Goal: Task Accomplishment & Management: Use online tool/utility

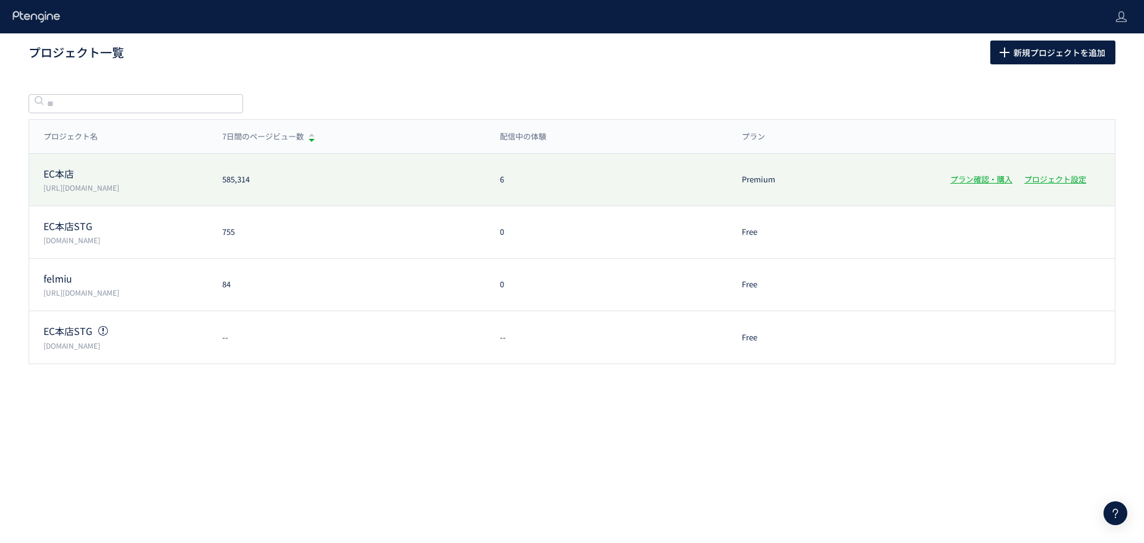
click at [101, 179] on p "EC本店" at bounding box center [125, 174] width 164 height 14
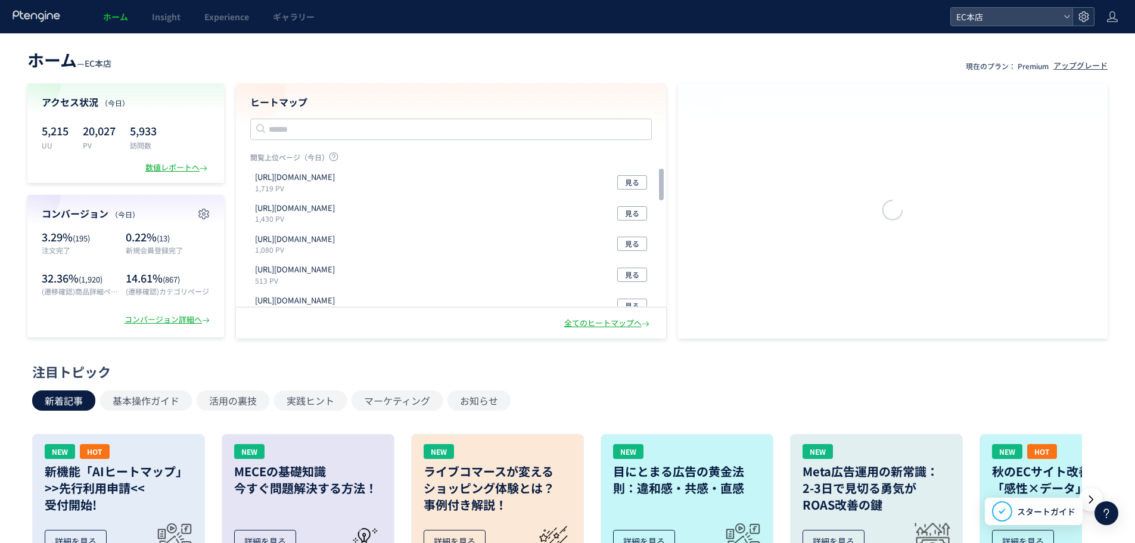
click at [1078, 18] on icon at bounding box center [1084, 17] width 12 height 12
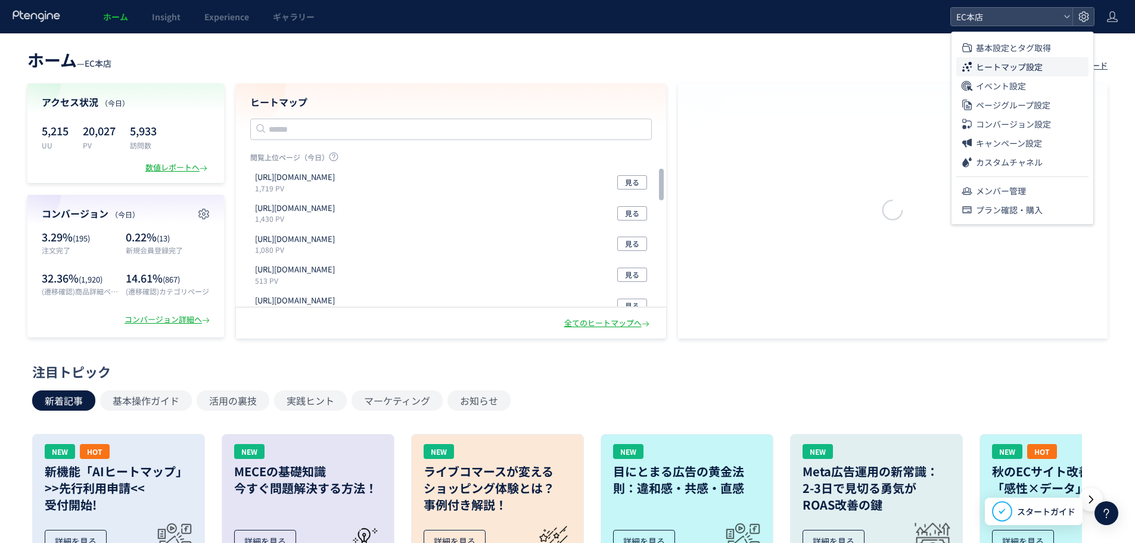
click at [1031, 75] on span "ヒートマップ設定" at bounding box center [1009, 66] width 67 height 19
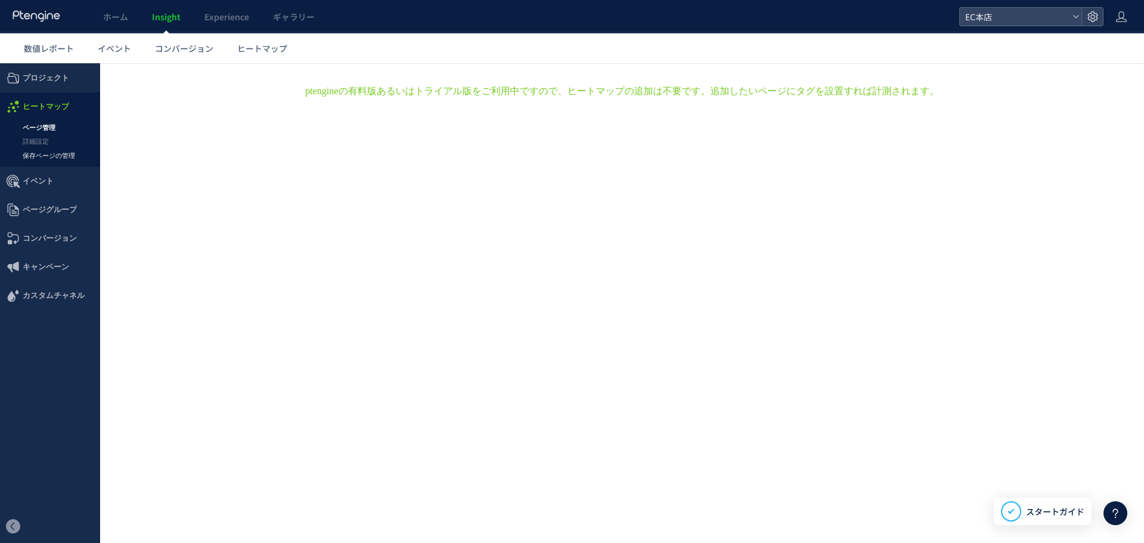
click at [60, 153] on link "保存ページの管理" at bounding box center [50, 156] width 100 height 14
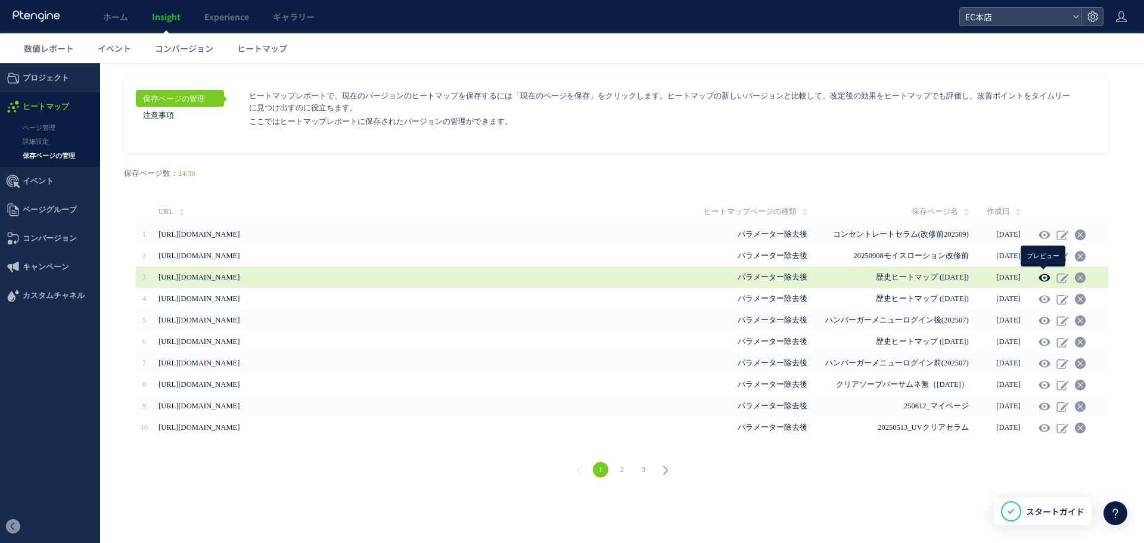
click at [1041, 277] on icon at bounding box center [1044, 278] width 12 height 12
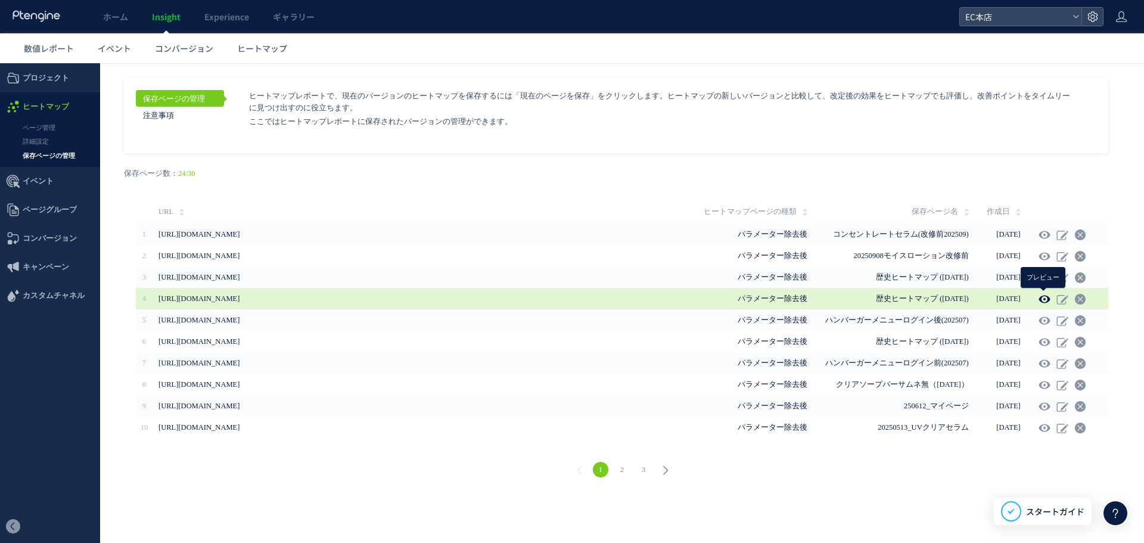
click at [1047, 297] on use at bounding box center [1043, 298] width 11 height 9
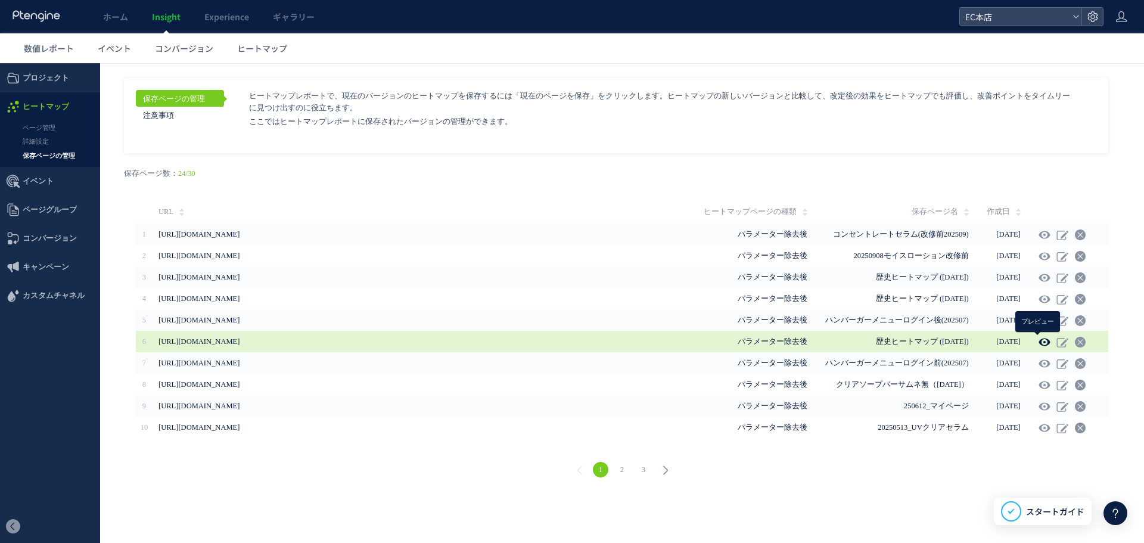
click at [1045, 344] on use at bounding box center [1043, 341] width 11 height 9
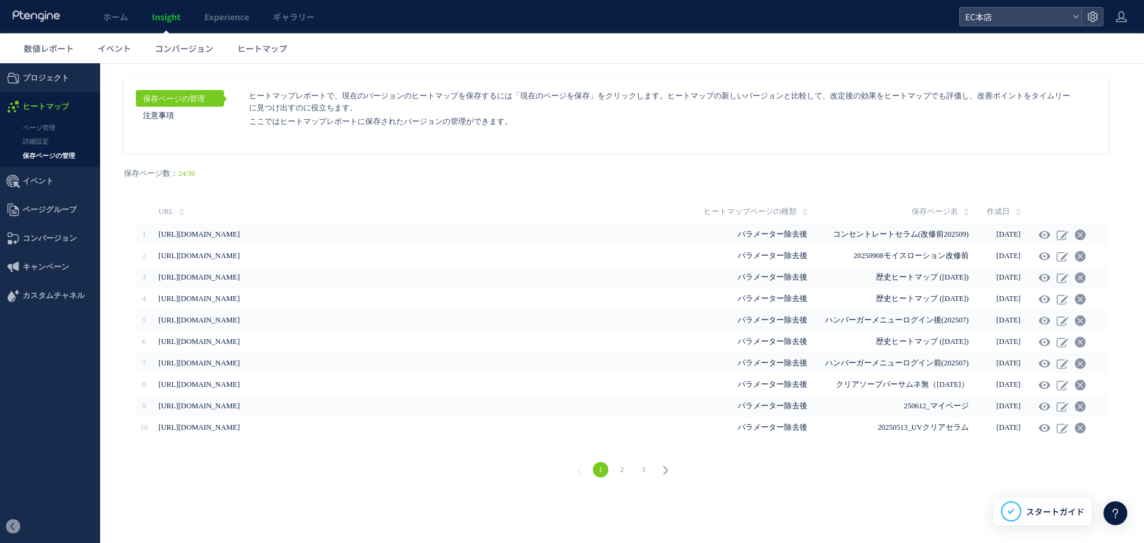
click at [621, 470] on link "2" at bounding box center [621, 469] width 15 height 15
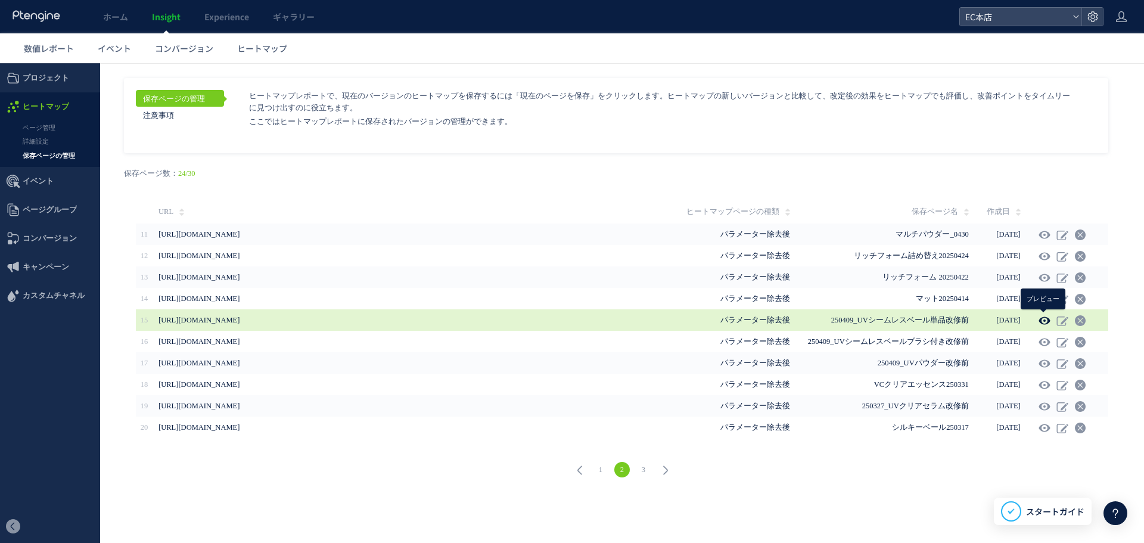
click at [1038, 319] on icon at bounding box center [1044, 321] width 12 height 12
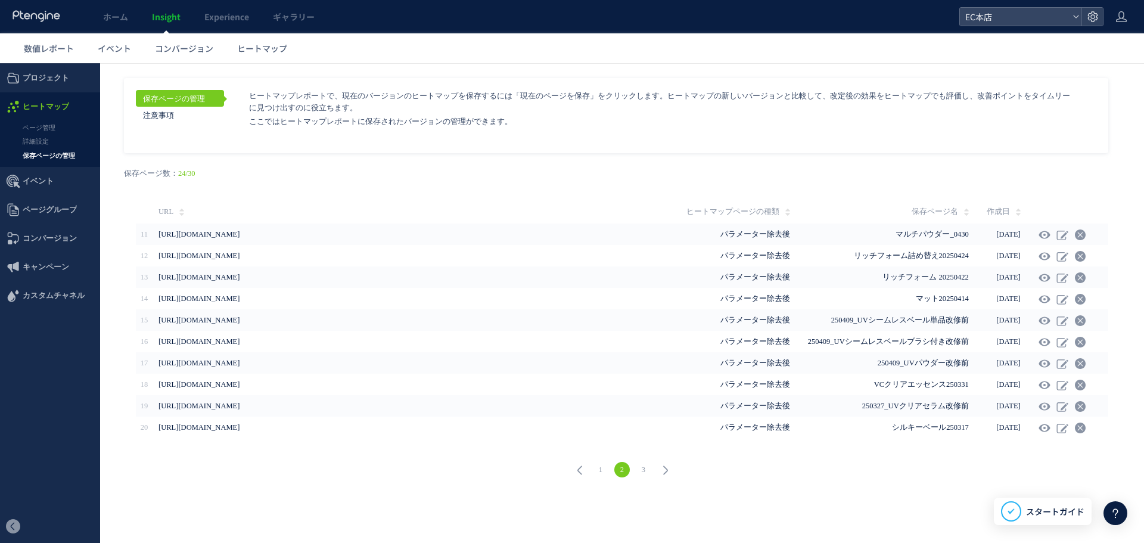
click at [647, 470] on link "3" at bounding box center [643, 469] width 15 height 15
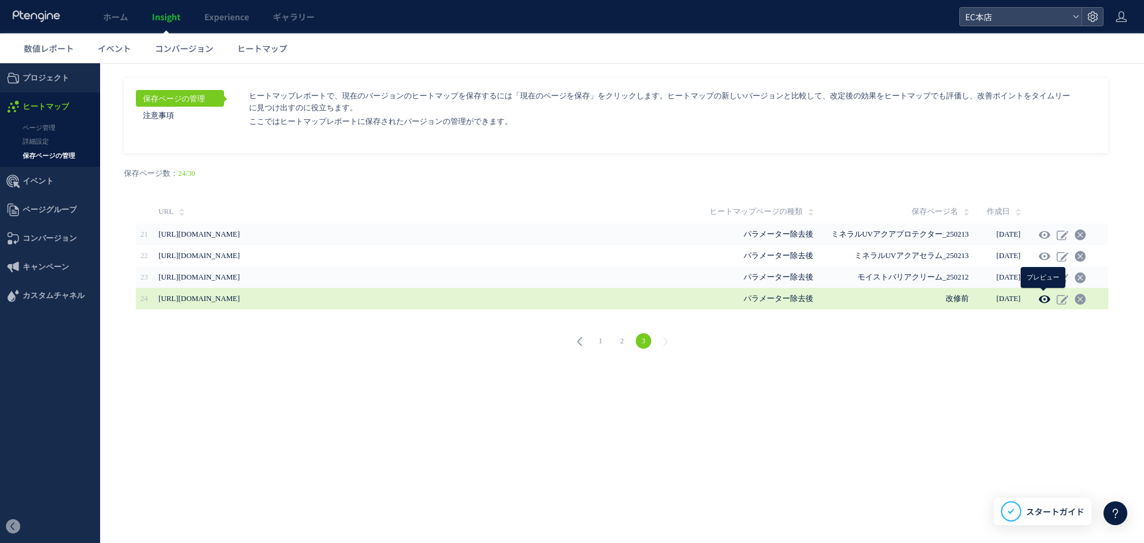
click at [1041, 297] on icon at bounding box center [1044, 299] width 12 height 12
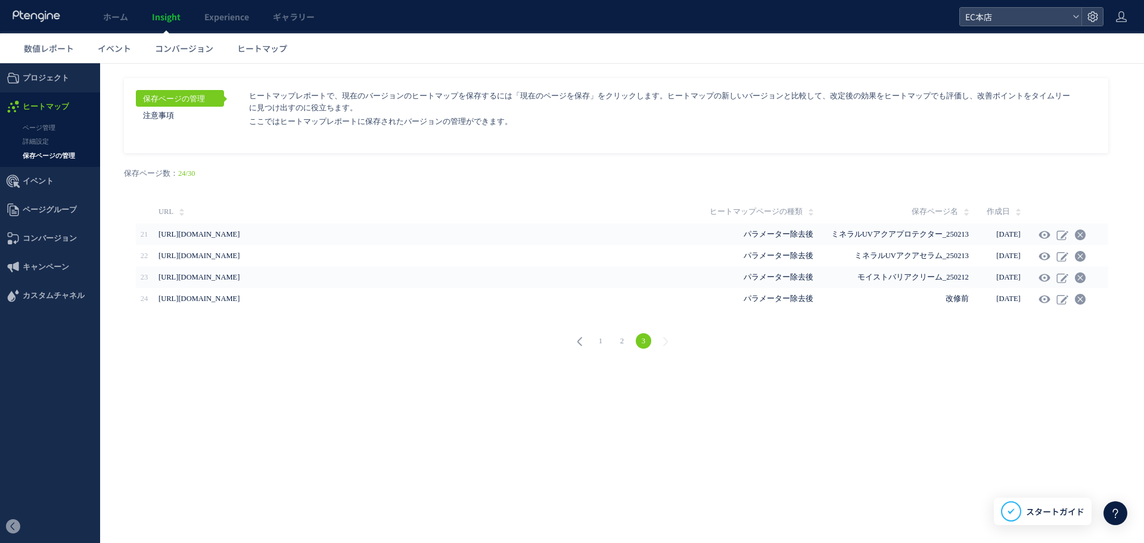
click at [625, 339] on link "2" at bounding box center [621, 340] width 15 height 15
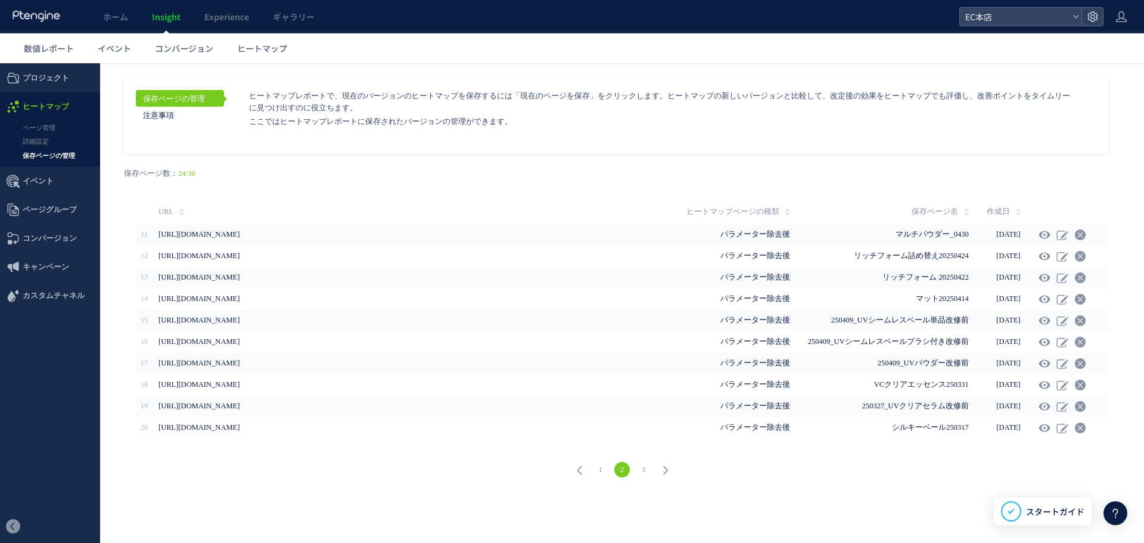
click at [607, 468] on link "1" at bounding box center [600, 469] width 15 height 15
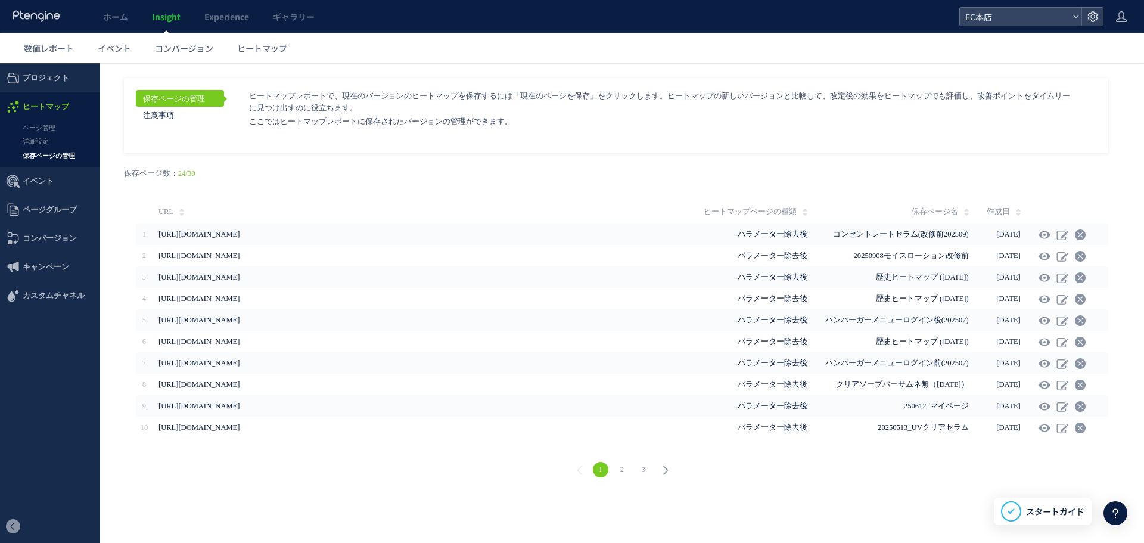
click at [624, 466] on link "2" at bounding box center [621, 469] width 15 height 15
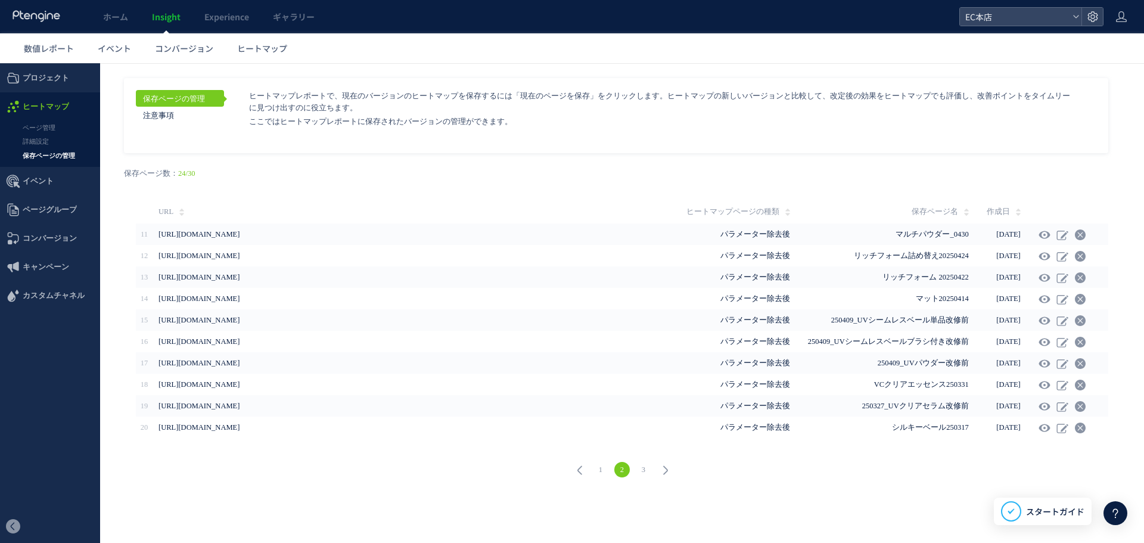
click at [642, 468] on link "3" at bounding box center [643, 469] width 15 height 15
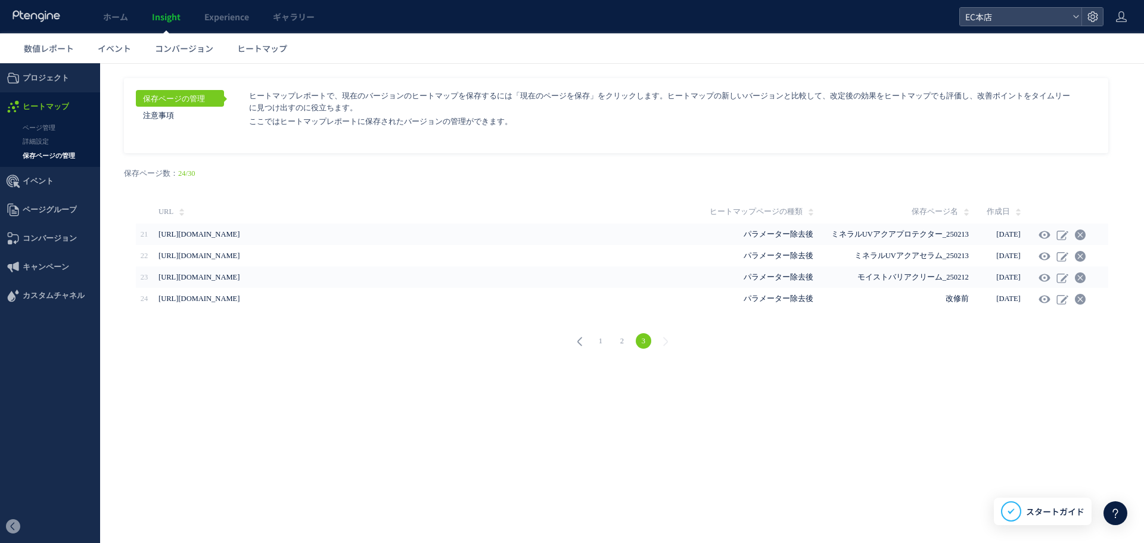
click at [602, 342] on link "1" at bounding box center [600, 340] width 15 height 15
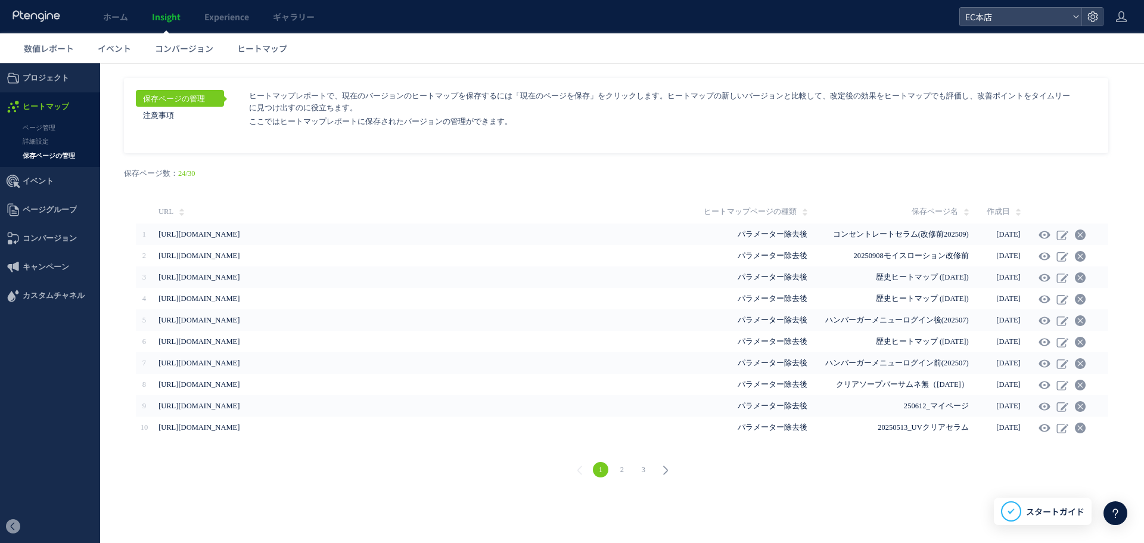
click at [625, 468] on link "2" at bounding box center [621, 469] width 15 height 15
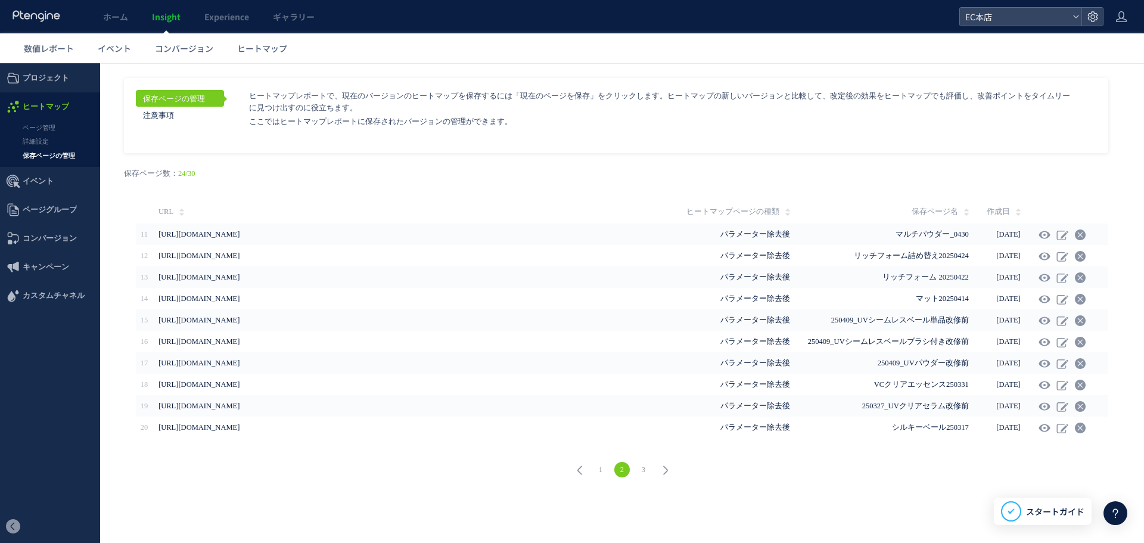
click at [640, 468] on link "3" at bounding box center [643, 469] width 15 height 15
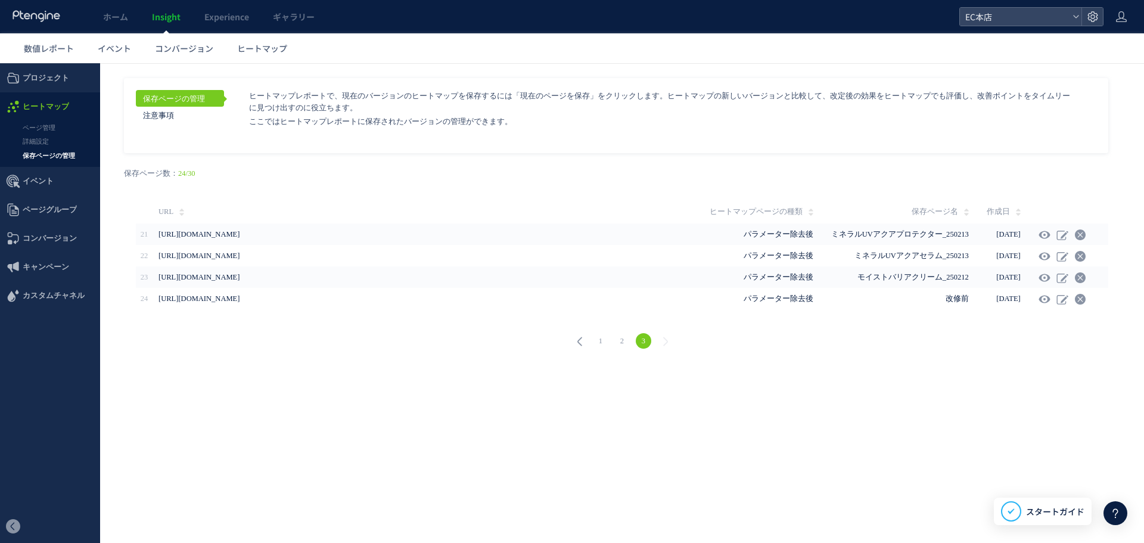
click at [601, 343] on link "1" at bounding box center [600, 340] width 15 height 15
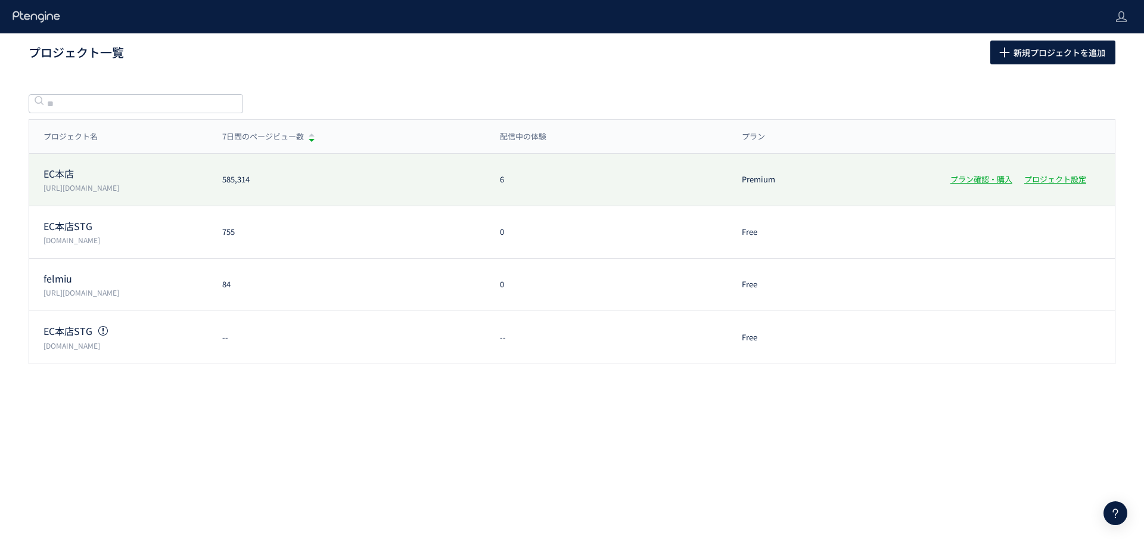
click at [77, 173] on p "EC本店" at bounding box center [125, 174] width 164 height 14
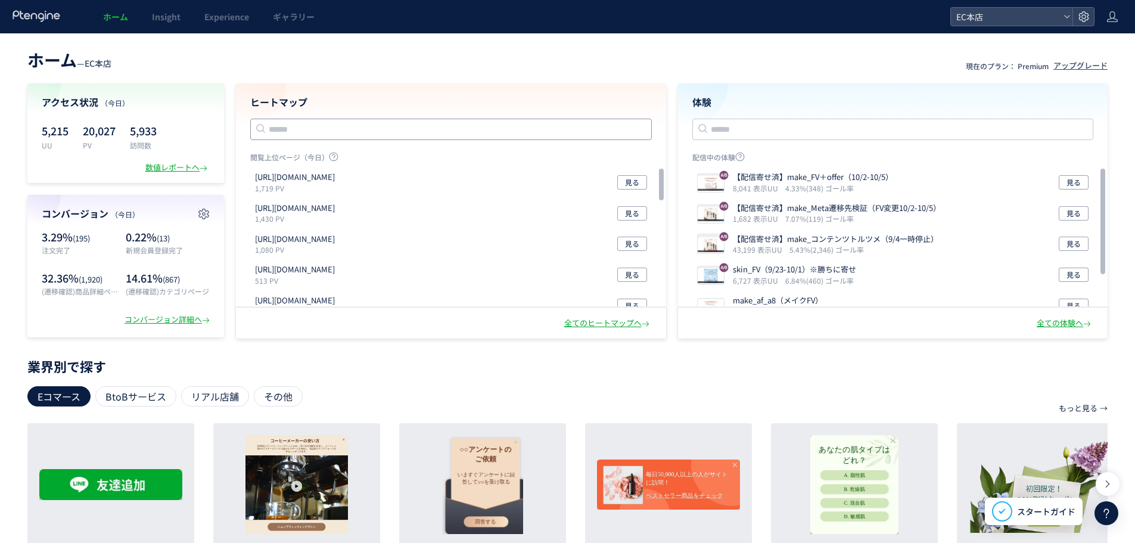
click at [311, 134] on input "text" at bounding box center [450, 129] width 401 height 21
paste input "**********"
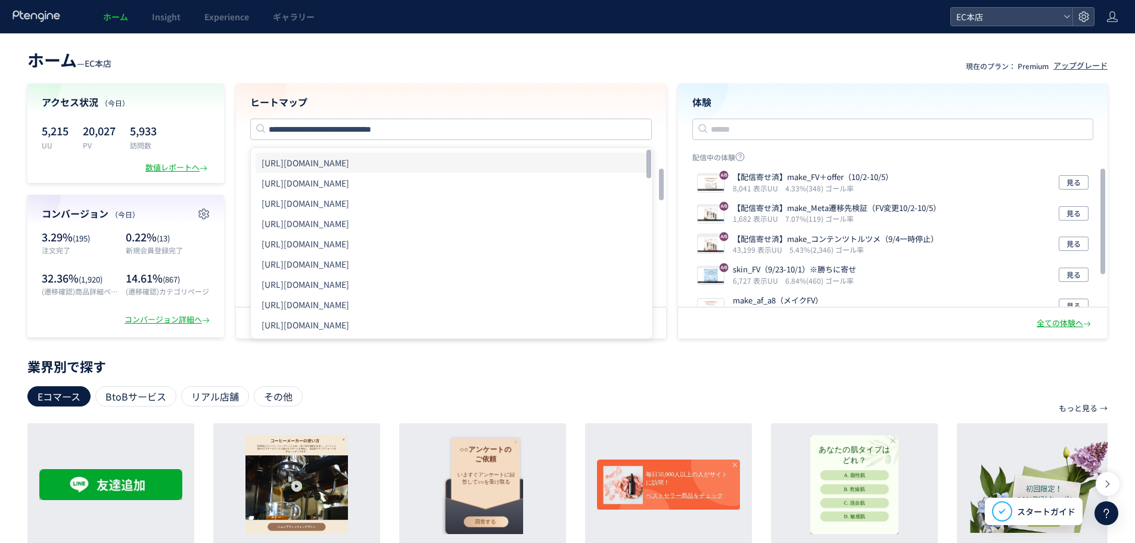
click at [390, 166] on li "[URL][DOMAIN_NAME]" at bounding box center [452, 162] width 392 height 20
type input "**********"
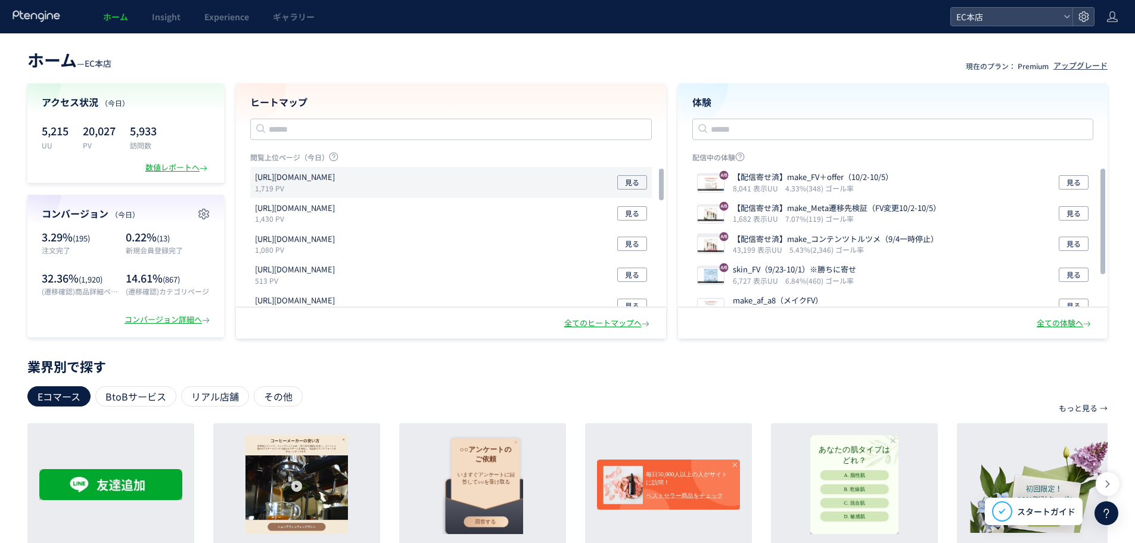
click at [327, 182] on p "[URL][DOMAIN_NAME]" at bounding box center [295, 177] width 80 height 11
click at [308, 130] on input "text" at bounding box center [450, 129] width 401 height 21
paste input "**********"
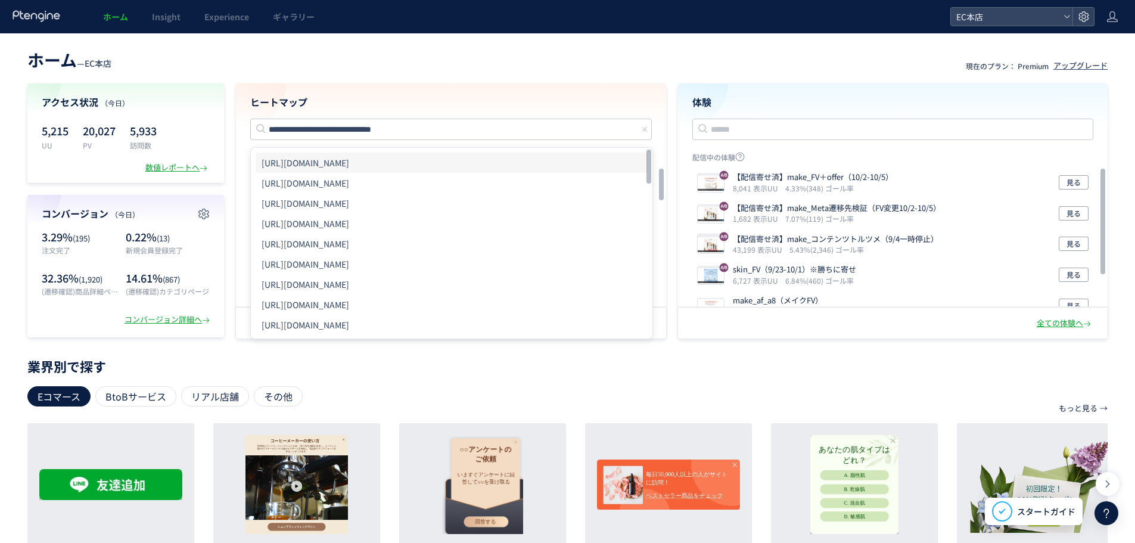
click at [394, 158] on li "[URL][DOMAIN_NAME]" at bounding box center [452, 162] width 392 height 20
type input "**********"
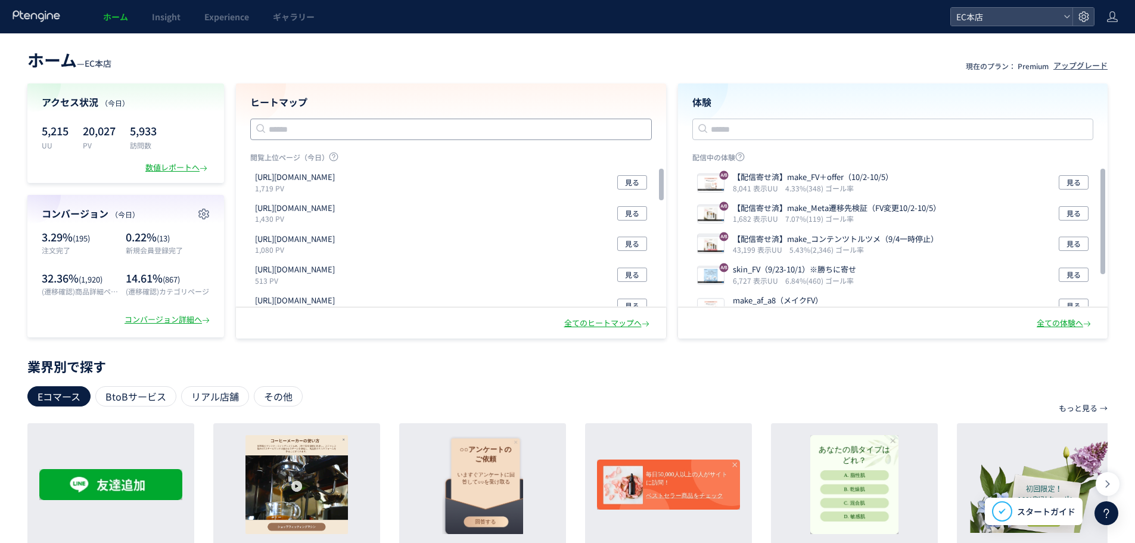
click at [291, 132] on input "text" at bounding box center [450, 129] width 401 height 21
paste input "**********"
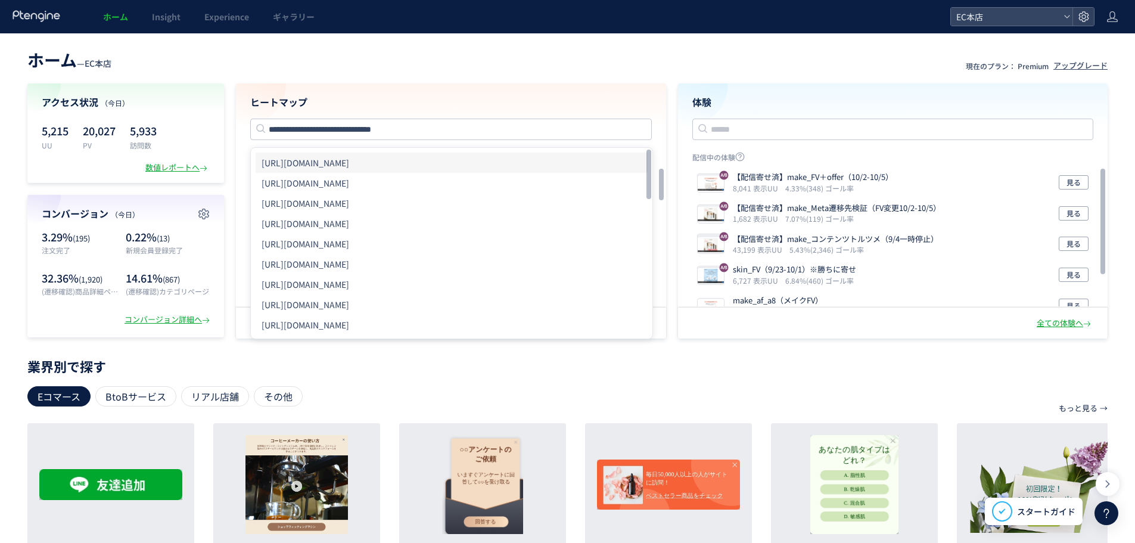
click at [422, 154] on li "[URL][DOMAIN_NAME]" at bounding box center [452, 162] width 392 height 20
type input "**********"
